Goal: Task Accomplishment & Management: Manage account settings

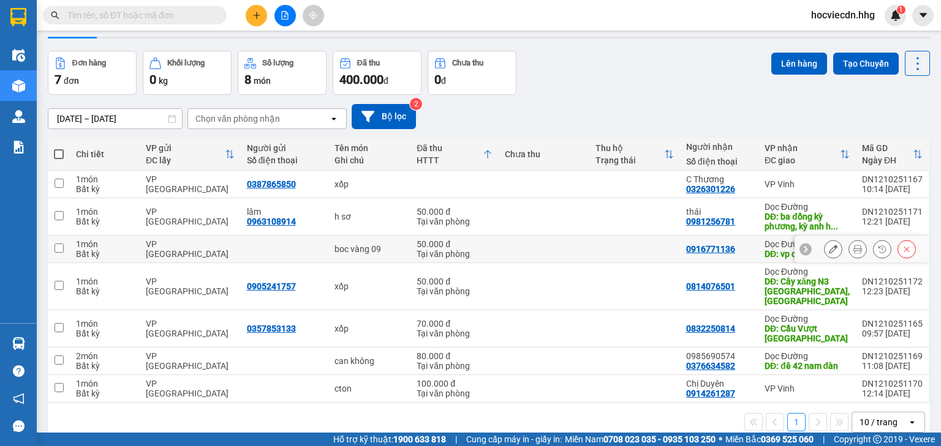
scroll to position [56, 0]
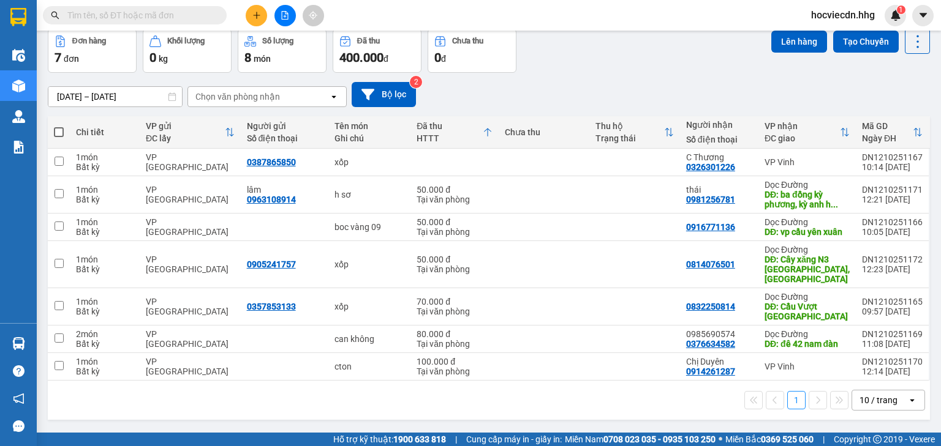
click at [840, 132] on icon at bounding box center [845, 132] width 10 height 10
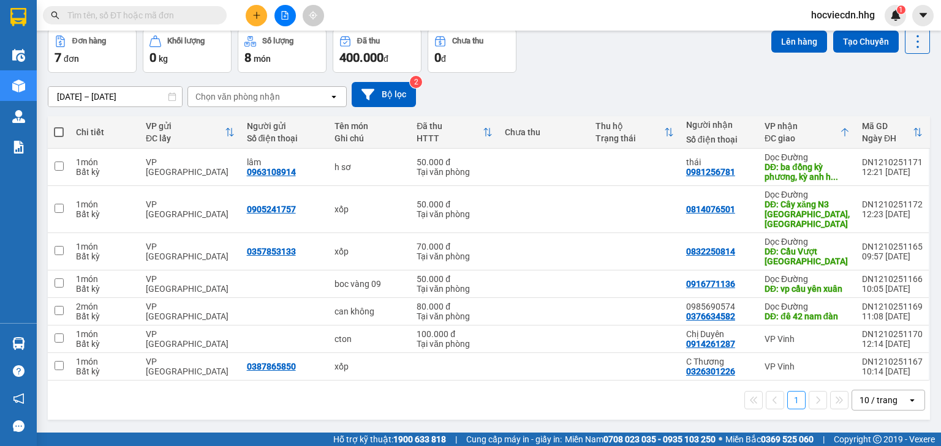
click at [912, 132] on icon at bounding box center [917, 132] width 10 height 10
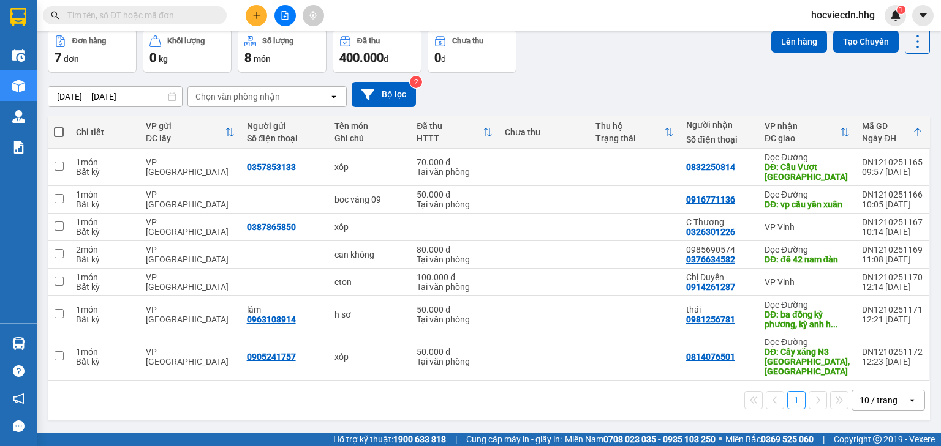
click at [664, 136] on icon at bounding box center [669, 132] width 10 height 10
click at [887, 396] on div "10 / trang" at bounding box center [878, 400] width 38 height 12
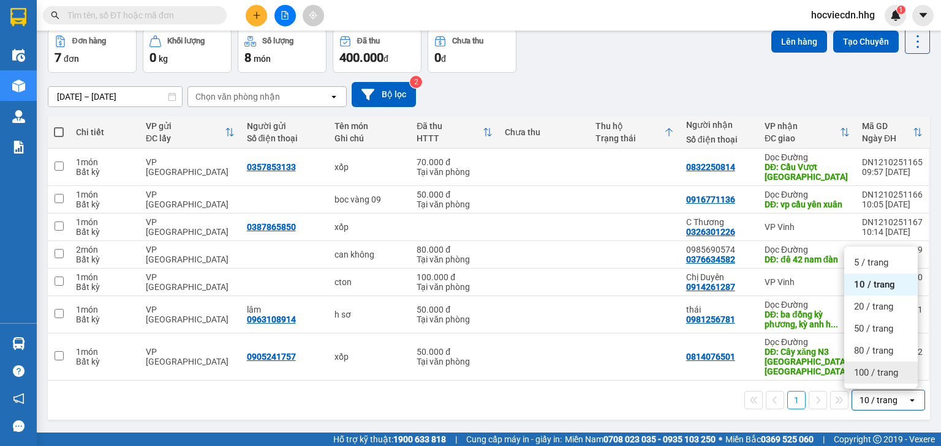
click at [875, 372] on span "100 / trang" at bounding box center [876, 373] width 44 height 12
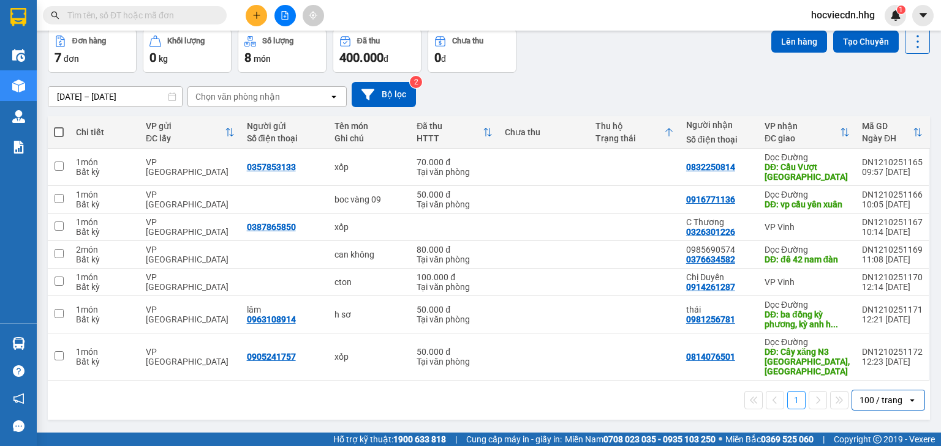
click at [509, 138] on div "Chưa thu" at bounding box center [544, 132] width 78 height 24
click at [149, 15] on input "text" at bounding box center [139, 15] width 145 height 13
click at [164, 12] on input "text" at bounding box center [139, 15] width 145 height 13
click at [853, 287] on icon at bounding box center [857, 282] width 9 height 9
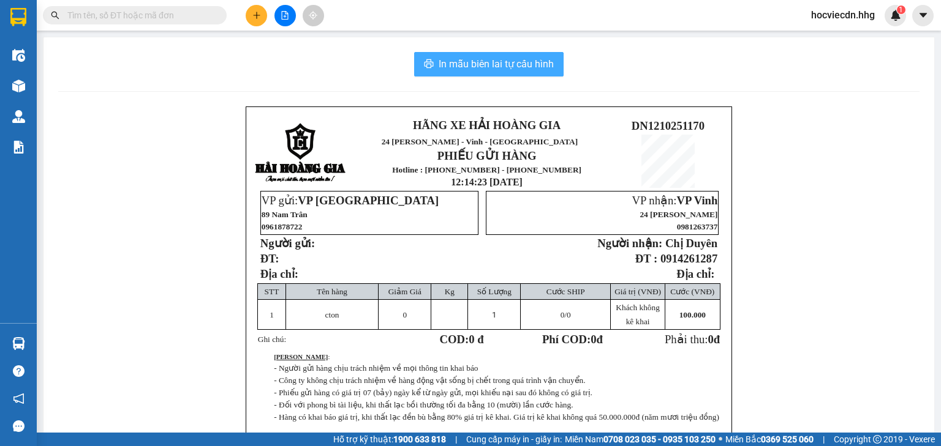
click at [490, 63] on span "In mẫu biên lai tự cấu hình" at bounding box center [495, 63] width 115 height 15
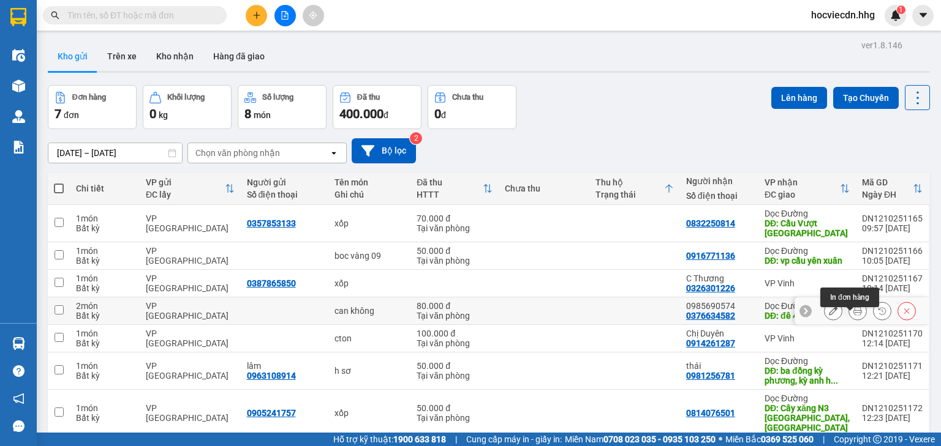
click at [849, 320] on button at bounding box center [857, 311] width 17 height 21
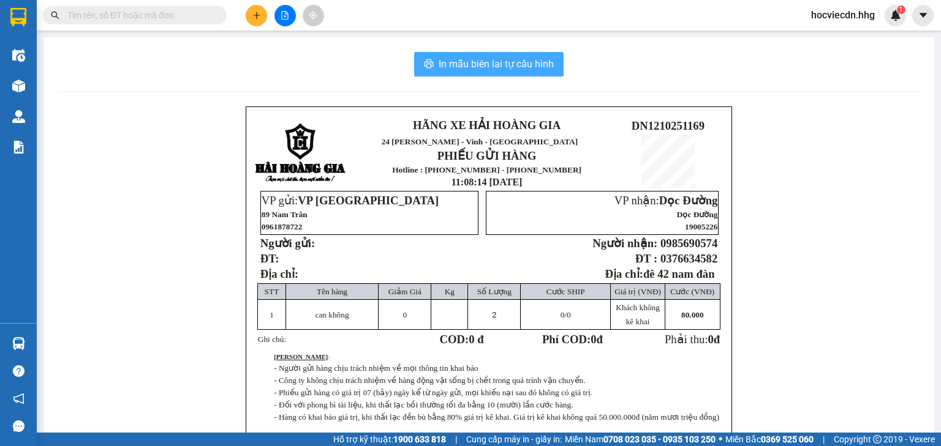
click at [476, 72] on button "In mẫu biên lai tự cấu hình" at bounding box center [488, 64] width 149 height 24
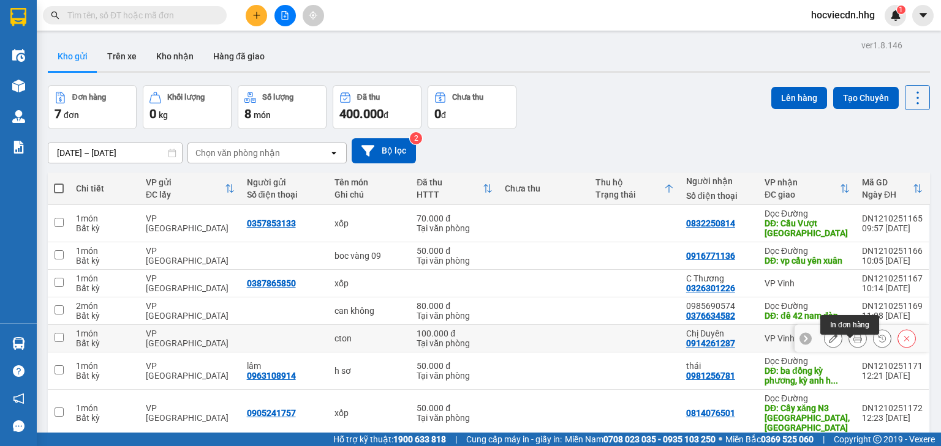
click at [853, 343] on icon at bounding box center [857, 338] width 9 height 9
click at [829, 334] on icon at bounding box center [833, 338] width 9 height 9
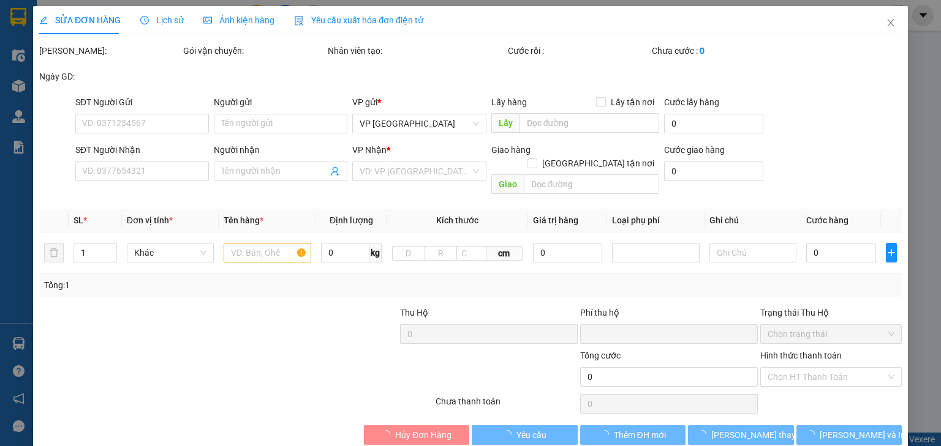
type input "0914261287"
type input "Chị Duyên"
type input "0"
type input "100.000"
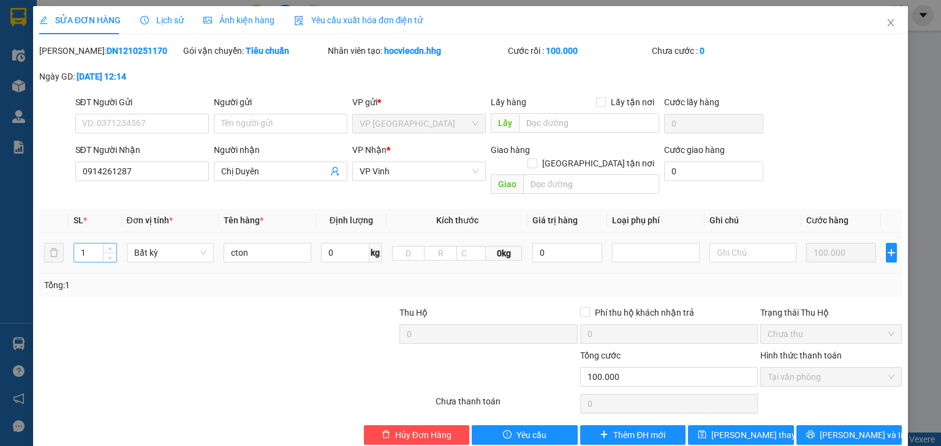
click at [99, 244] on input "1" at bounding box center [95, 253] width 42 height 18
click at [817, 426] on button "[PERSON_NAME] và In" at bounding box center [849, 436] width 106 height 20
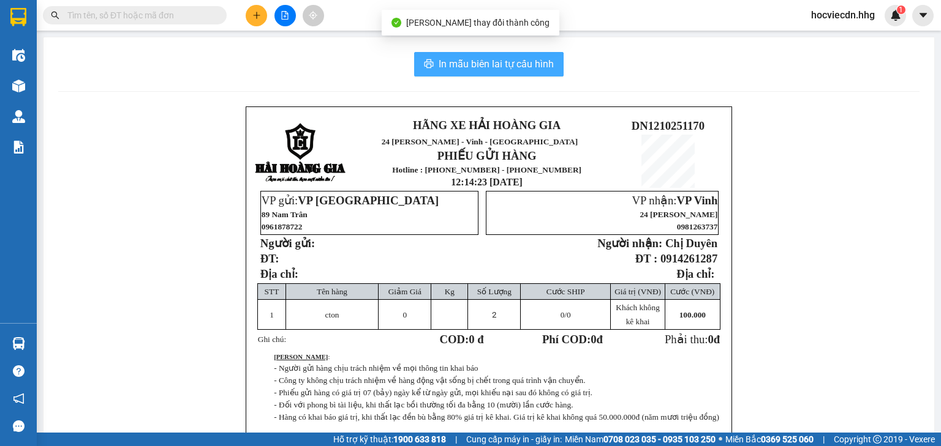
click at [478, 67] on span "In mẫu biên lai tự cấu hình" at bounding box center [495, 63] width 115 height 15
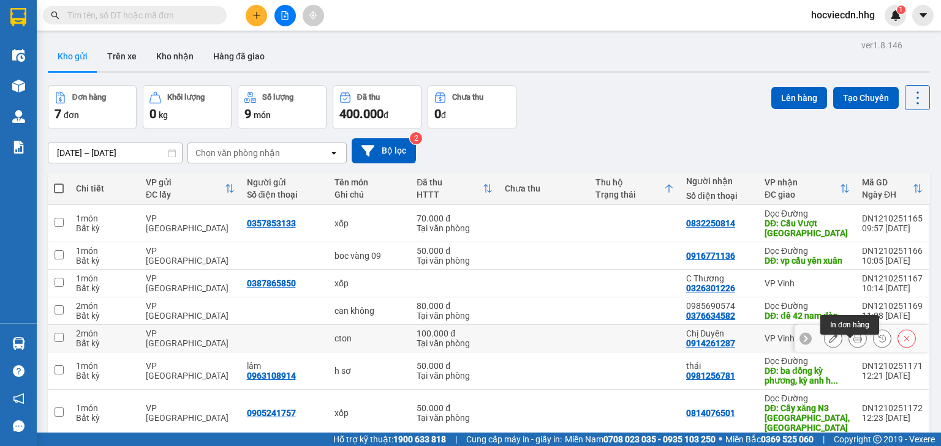
click at [849, 328] on button at bounding box center [857, 338] width 17 height 21
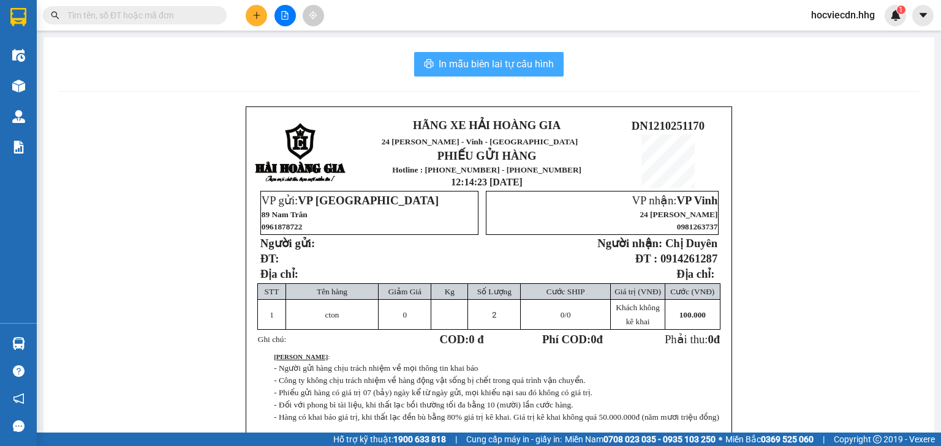
click at [491, 53] on button "In mẫu biên lai tự cấu hình" at bounding box center [488, 64] width 149 height 24
